Goal: Transaction & Acquisition: Purchase product/service

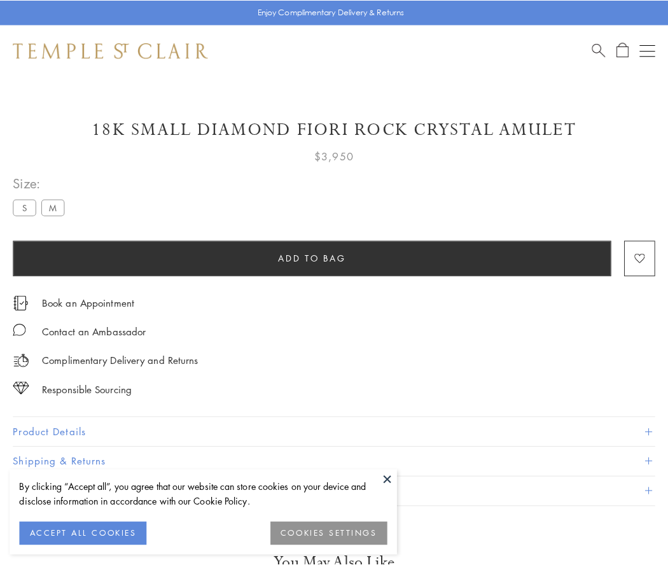
scroll to position [75, 0]
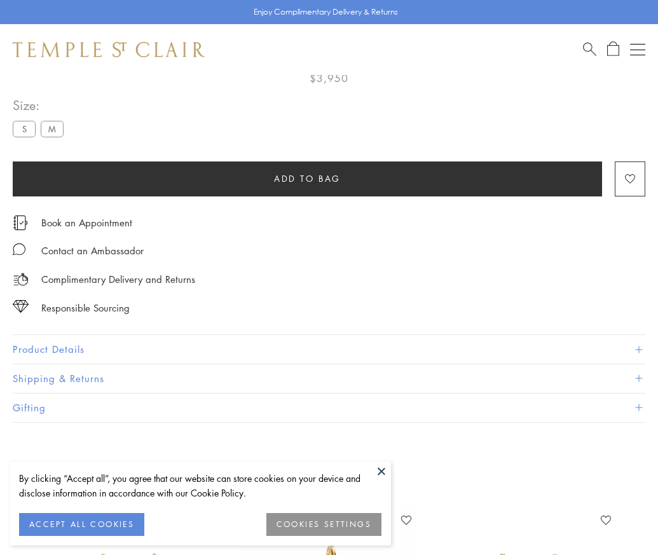
click at [307, 178] on span "Add to bag" at bounding box center [307, 179] width 67 height 14
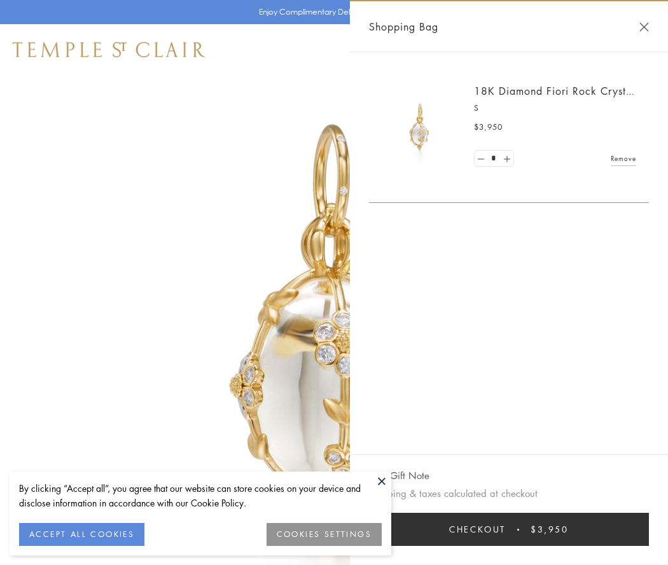
click at [509, 529] on button "Checkout $3,950" at bounding box center [509, 529] width 280 height 33
